Goal: Task Accomplishment & Management: Use online tool/utility

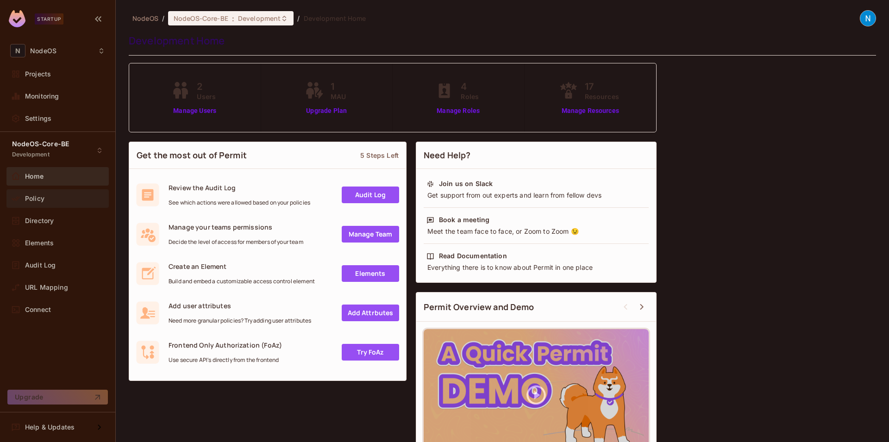
click at [48, 193] on div "Policy" at bounding box center [57, 198] width 95 height 11
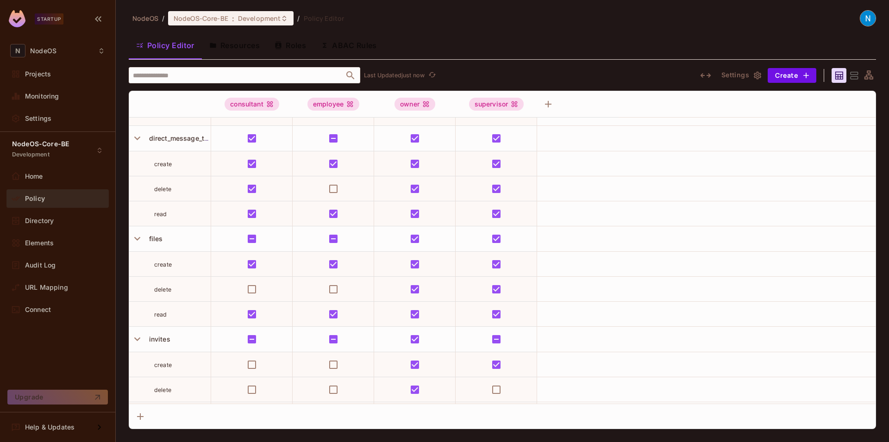
scroll to position [250, 0]
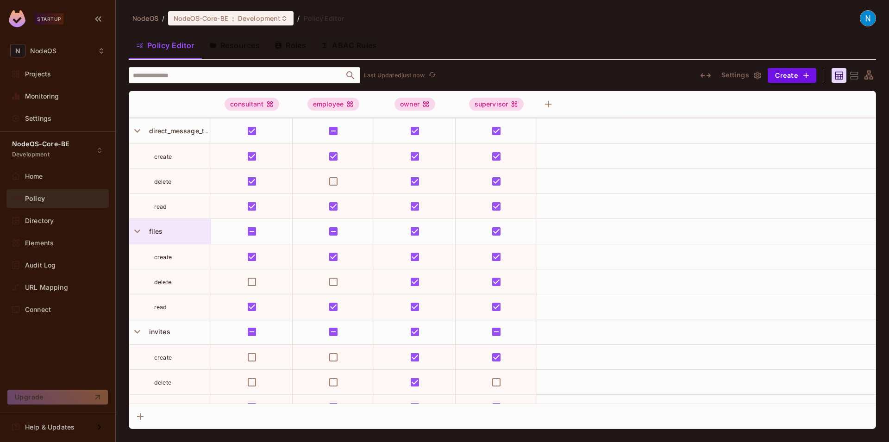
click at [165, 236] on div "files" at bounding box center [177, 231] width 65 height 9
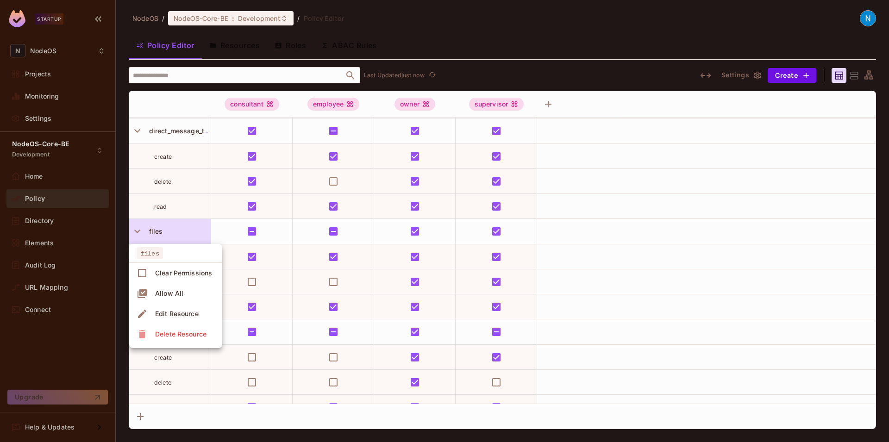
click at [181, 314] on div "Edit Resource" at bounding box center [177, 313] width 44 height 9
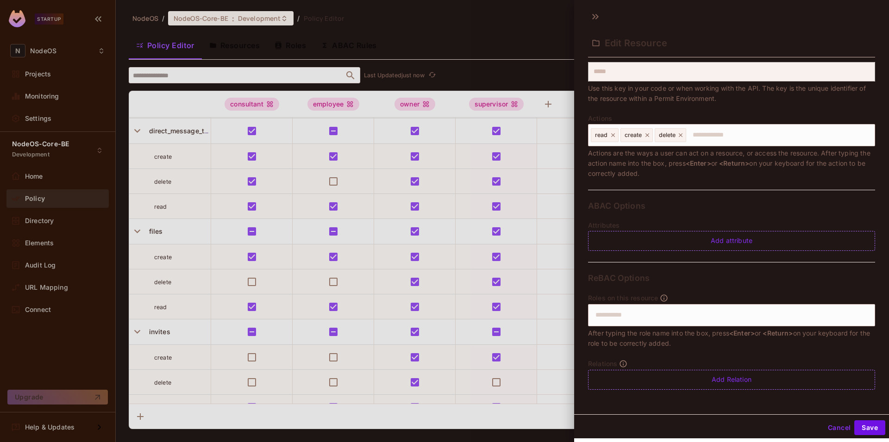
scroll to position [1, 0]
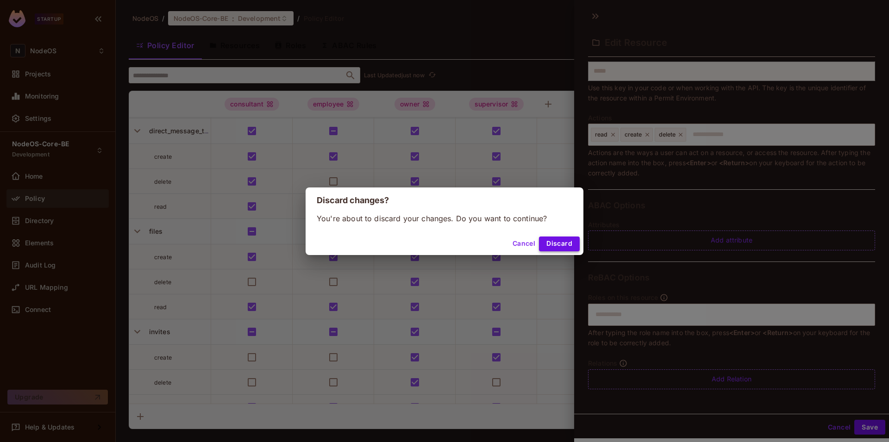
click at [561, 243] on button "Discard" at bounding box center [559, 244] width 41 height 15
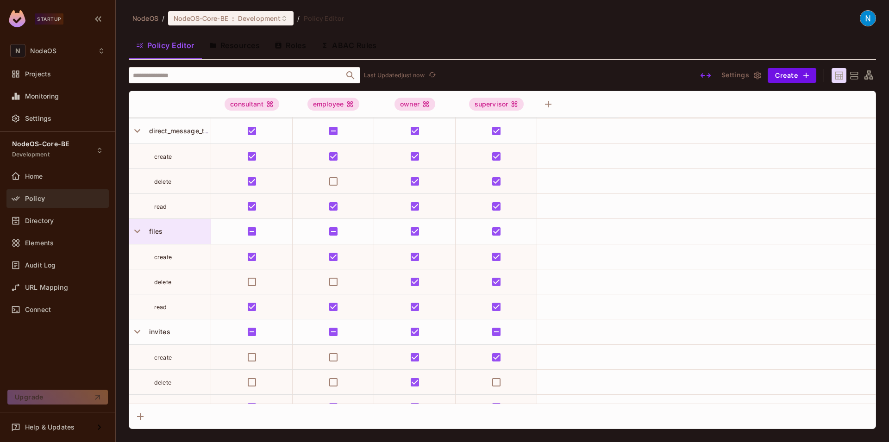
click at [181, 230] on div "files" at bounding box center [177, 231] width 65 height 9
